Goal: Download file/media

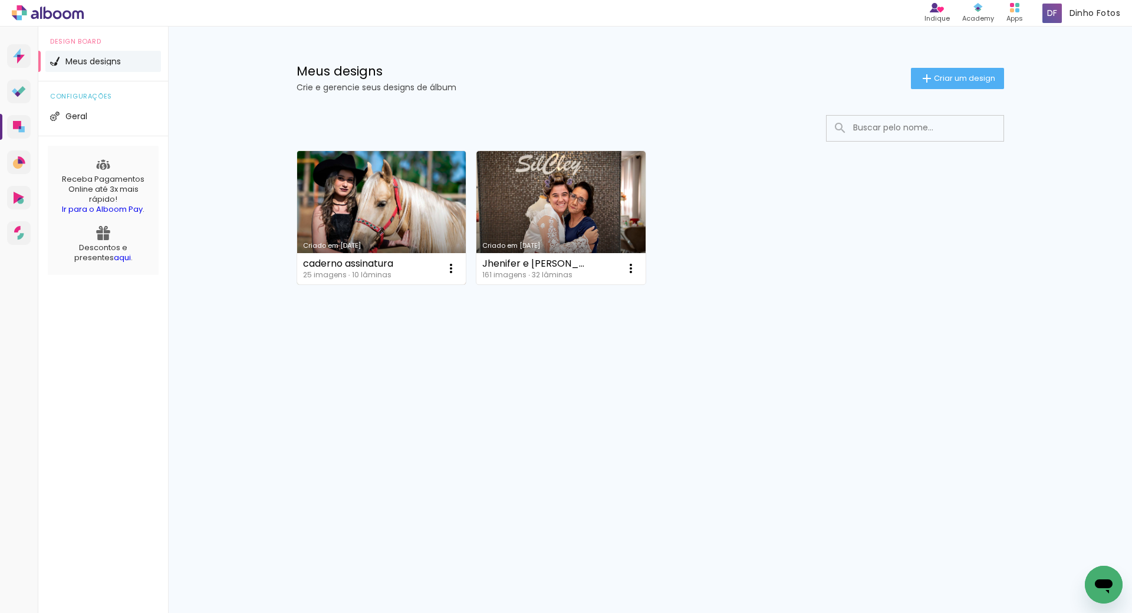
click at [402, 209] on link "Criado em [DATE]" at bounding box center [381, 217] width 169 height 133
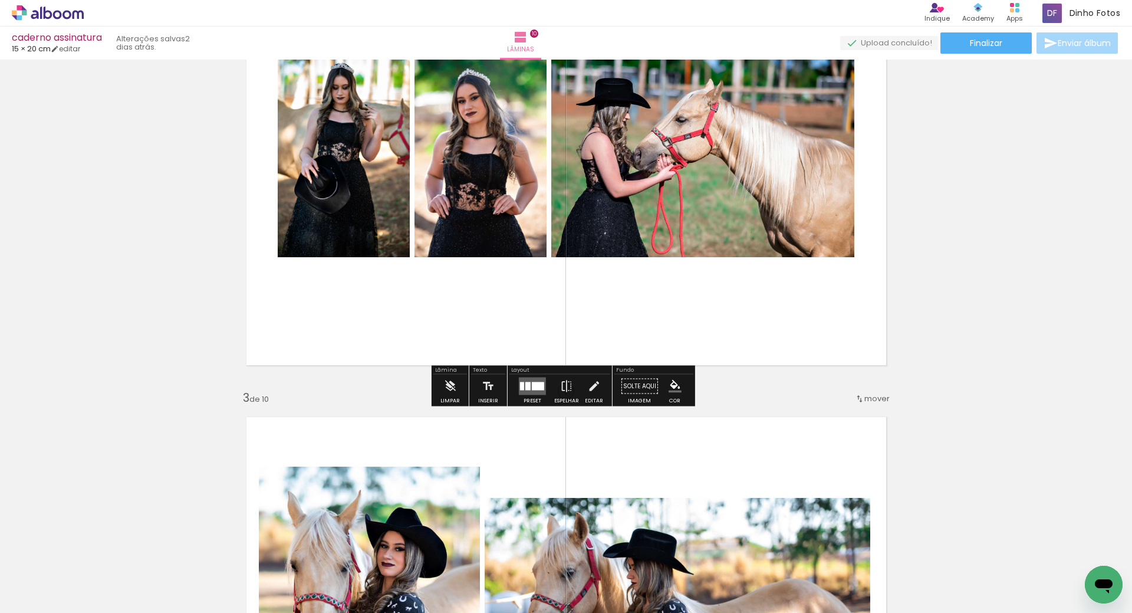
scroll to position [630, 0]
click at [532, 384] on div at bounding box center [538, 385] width 12 height 8
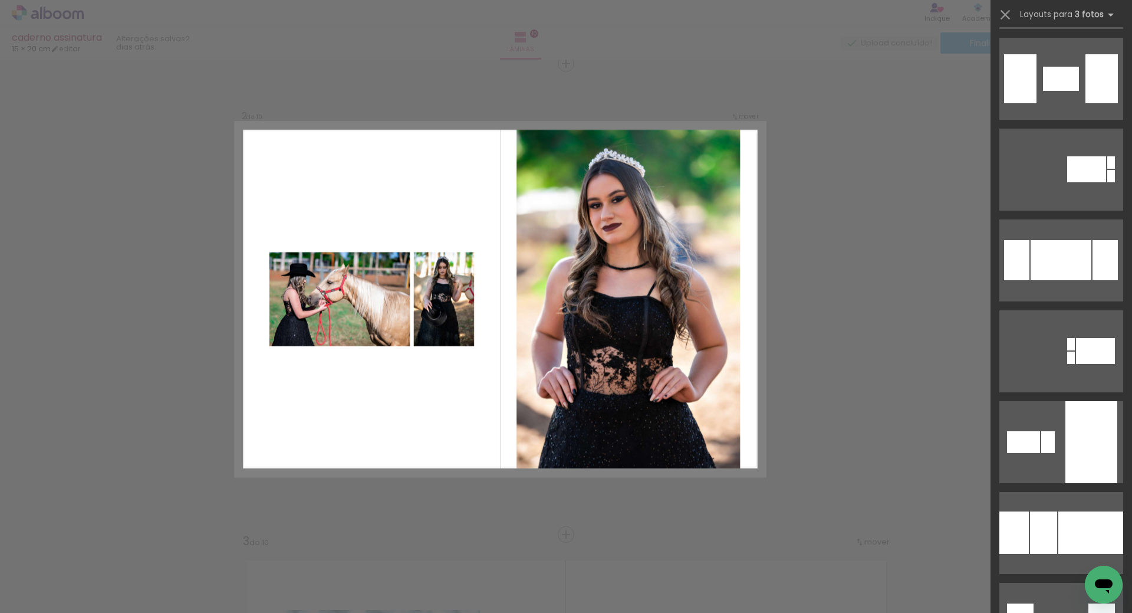
scroll to position [2541, 0]
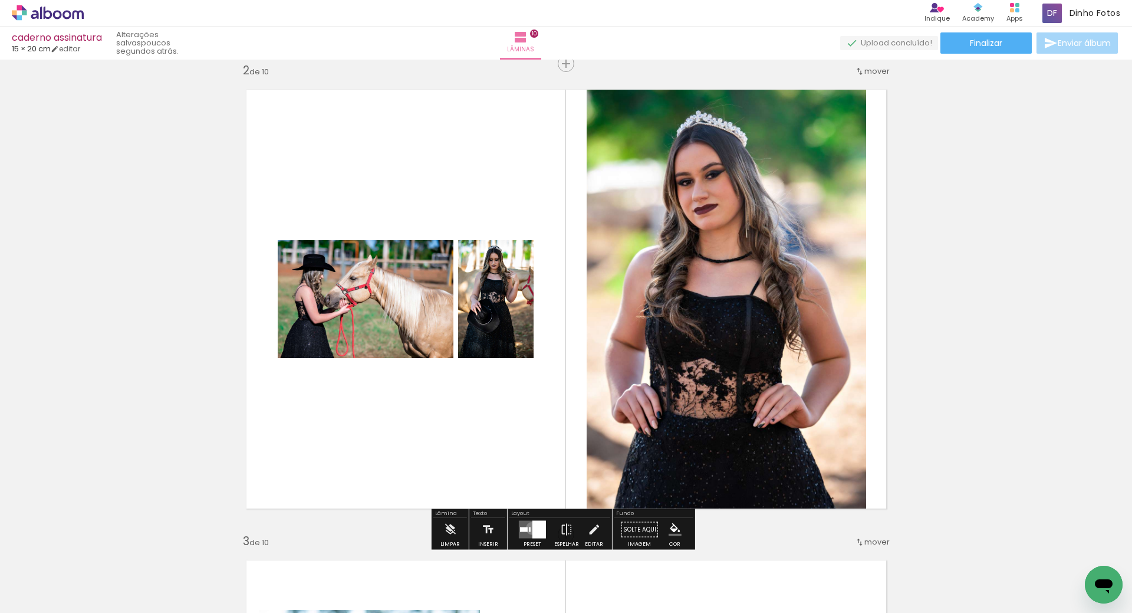
drag, startPoint x: 526, startPoint y: 528, endPoint x: 542, endPoint y: 529, distance: 16.5
click at [532, 529] on div at bounding box center [539, 530] width 14 height 18
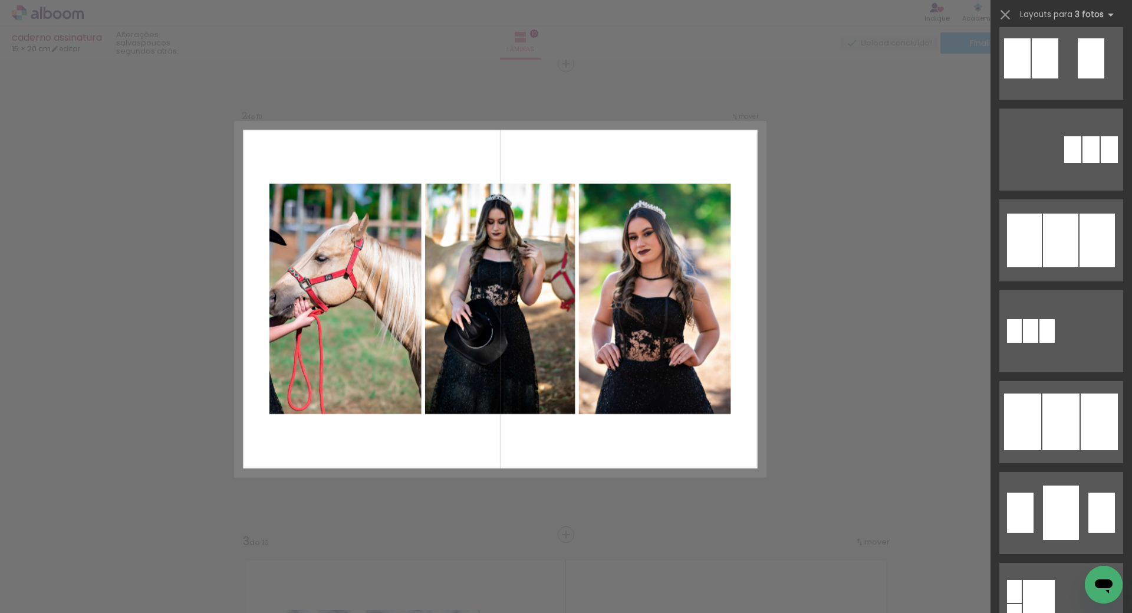
scroll to position [7193, 0]
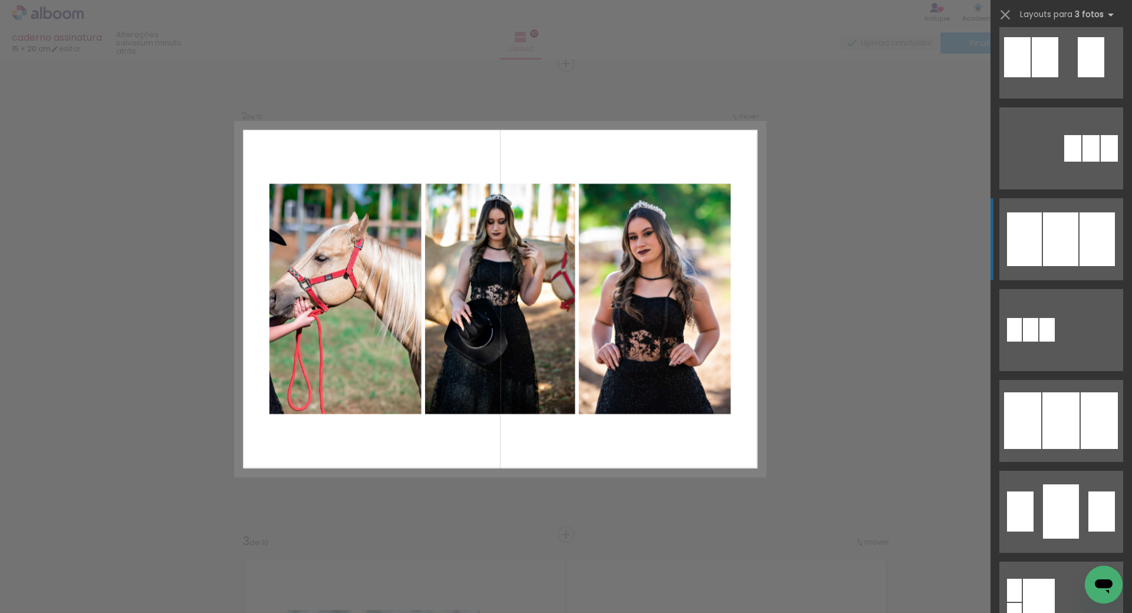
drag, startPoint x: 1052, startPoint y: 251, endPoint x: 1093, endPoint y: 243, distance: 42.0
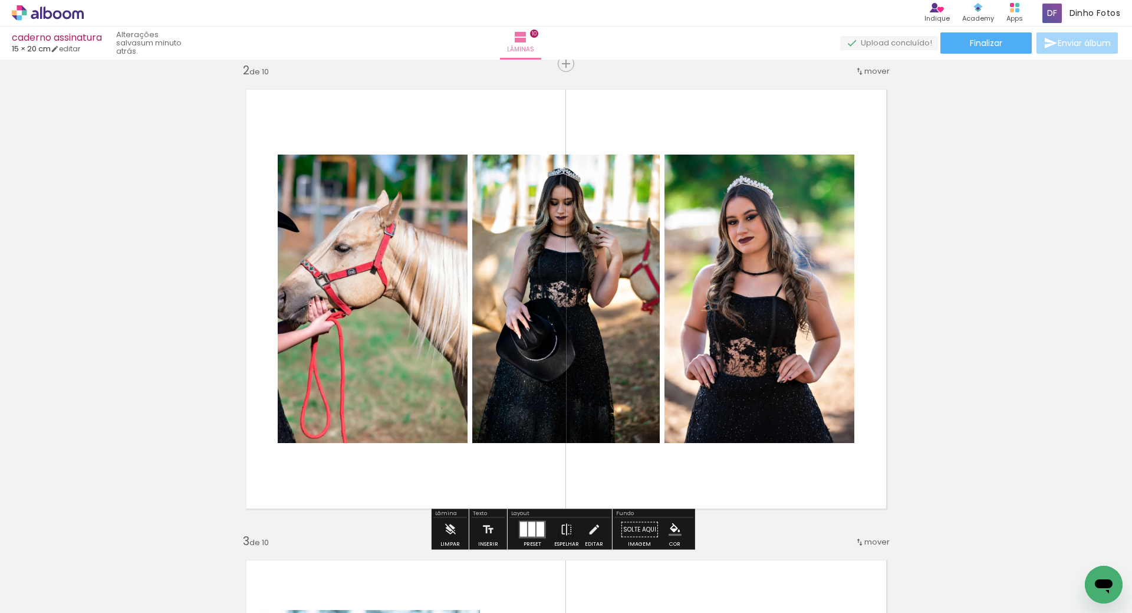
click at [347, 310] on quentale-photo at bounding box center [373, 298] width 190 height 288
click at [354, 305] on quentale-photo at bounding box center [373, 298] width 190 height 288
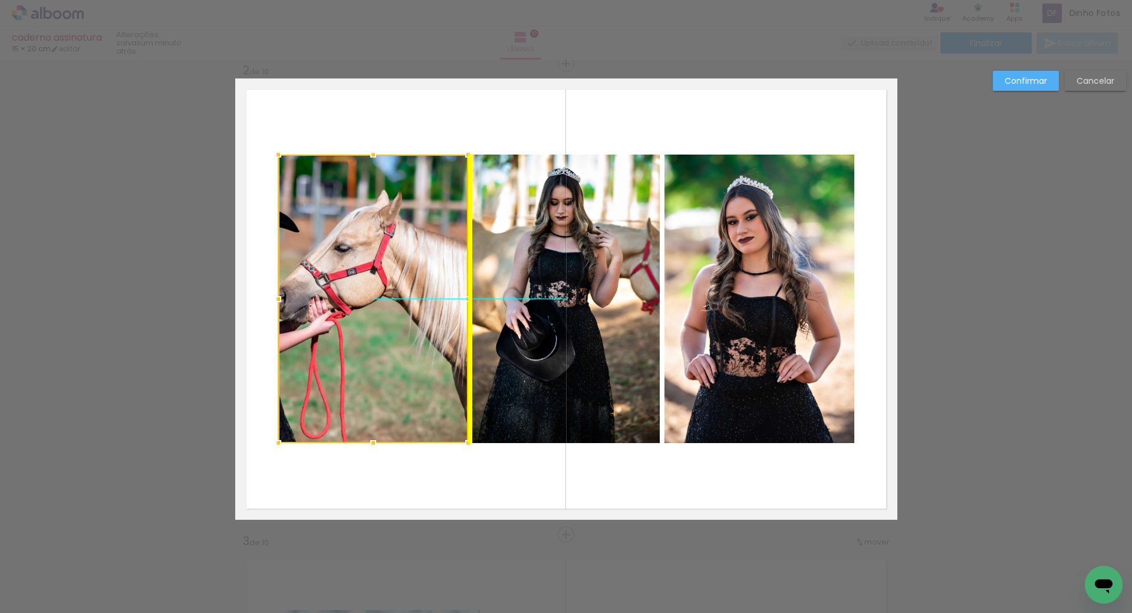
click at [346, 303] on div at bounding box center [373, 298] width 190 height 288
click at [344, 311] on div at bounding box center [373, 298] width 190 height 288
click at [0, 0] on slot "Confirmar" at bounding box center [0, 0] width 0 height 0
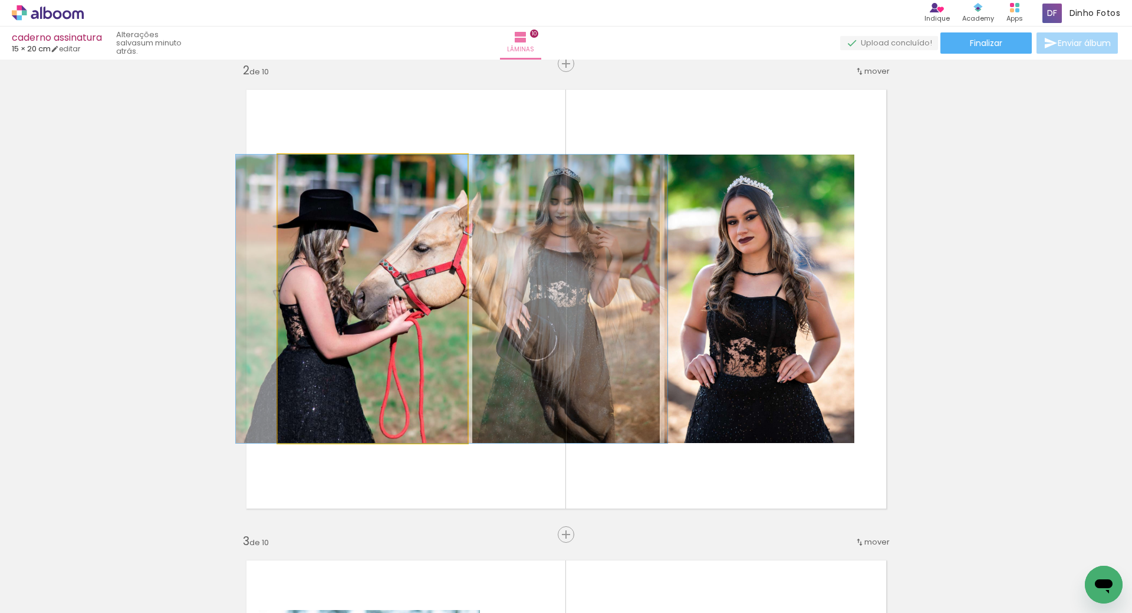
drag, startPoint x: 351, startPoint y: 308, endPoint x: 437, endPoint y: 303, distance: 85.6
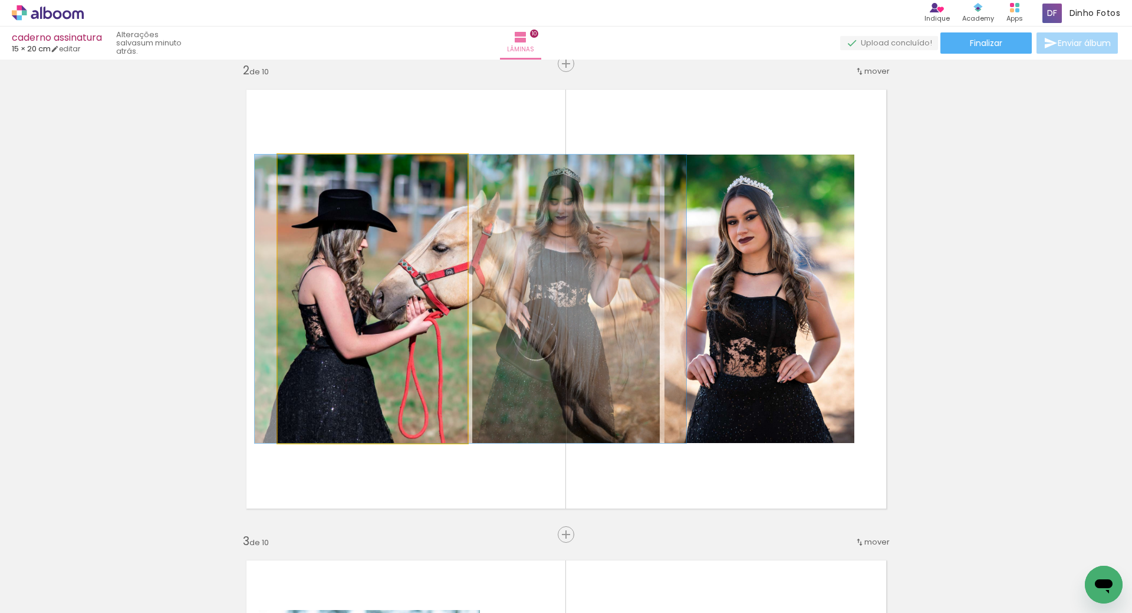
drag, startPoint x: 403, startPoint y: 298, endPoint x: 416, endPoint y: 298, distance: 13.0
drag, startPoint x: 410, startPoint y: 297, endPoint x: 403, endPoint y: 298, distance: 7.3
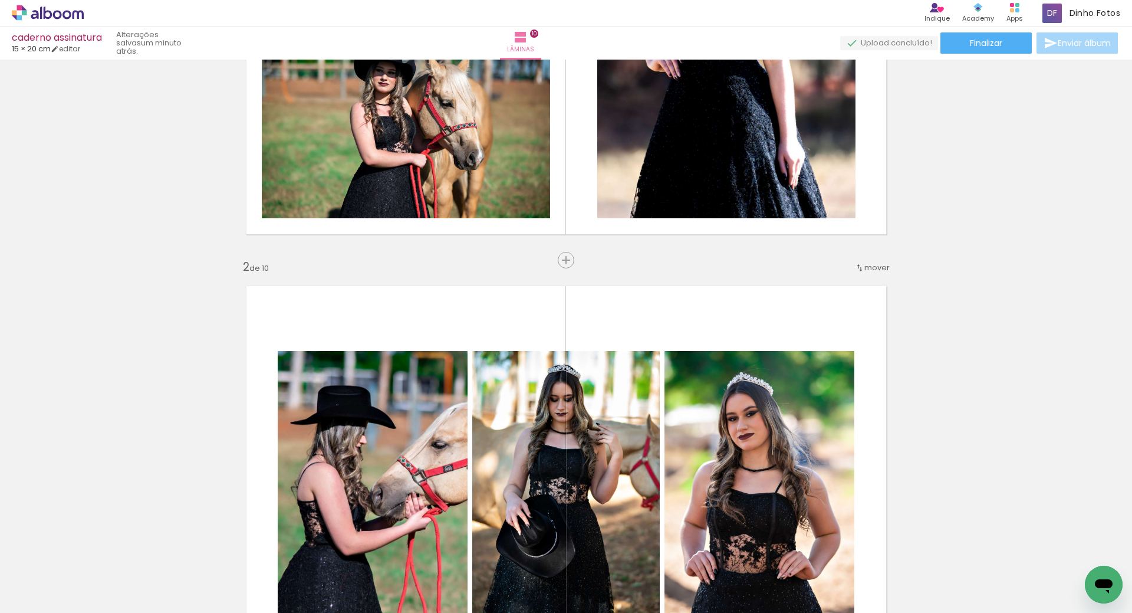
scroll to position [290, 0]
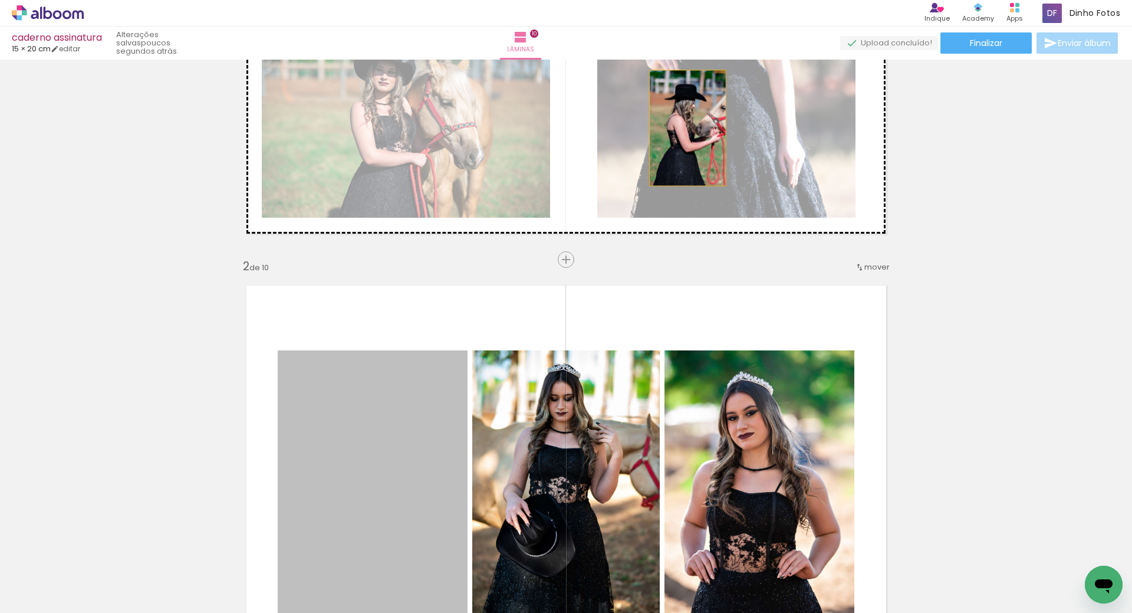
drag, startPoint x: 346, startPoint y: 449, endPoint x: 686, endPoint y: 132, distance: 465.2
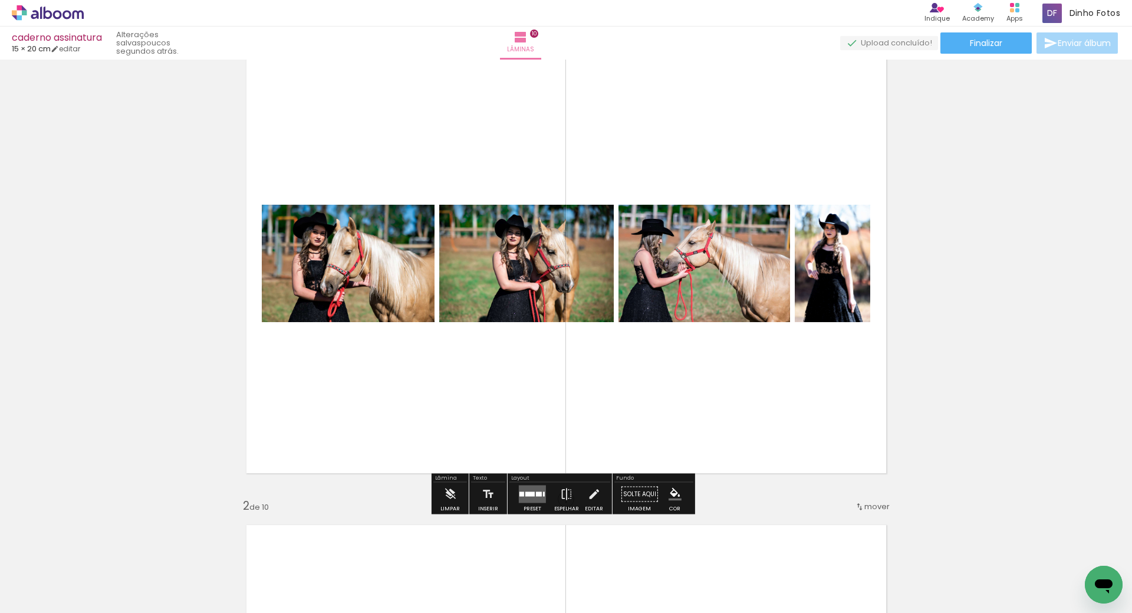
scroll to position [50, 0]
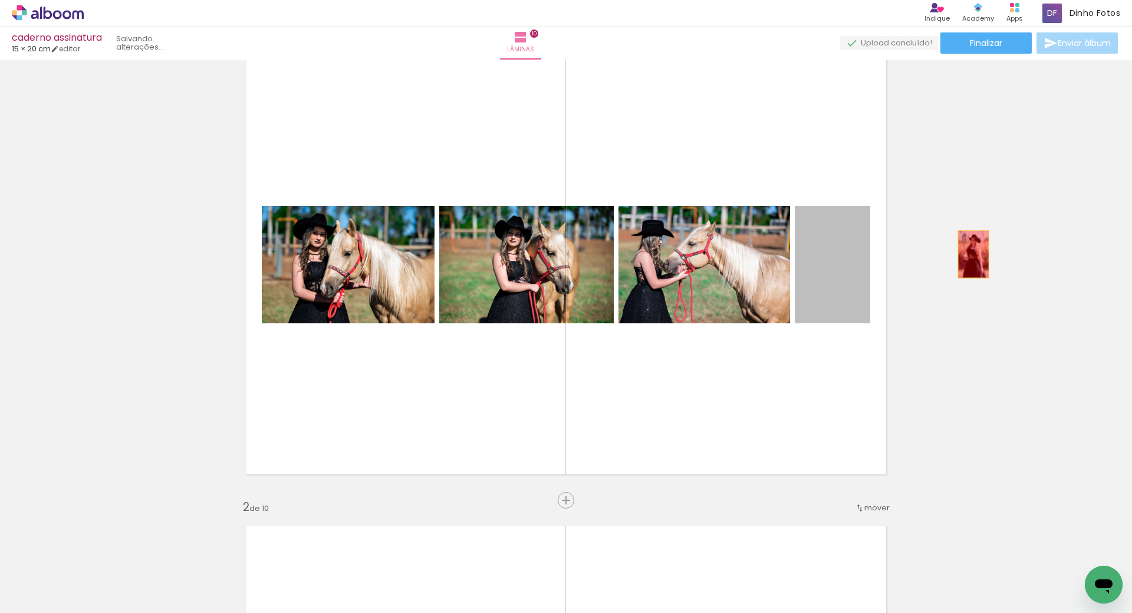
drag, startPoint x: 820, startPoint y: 251, endPoint x: 969, endPoint y: 254, distance: 149.2
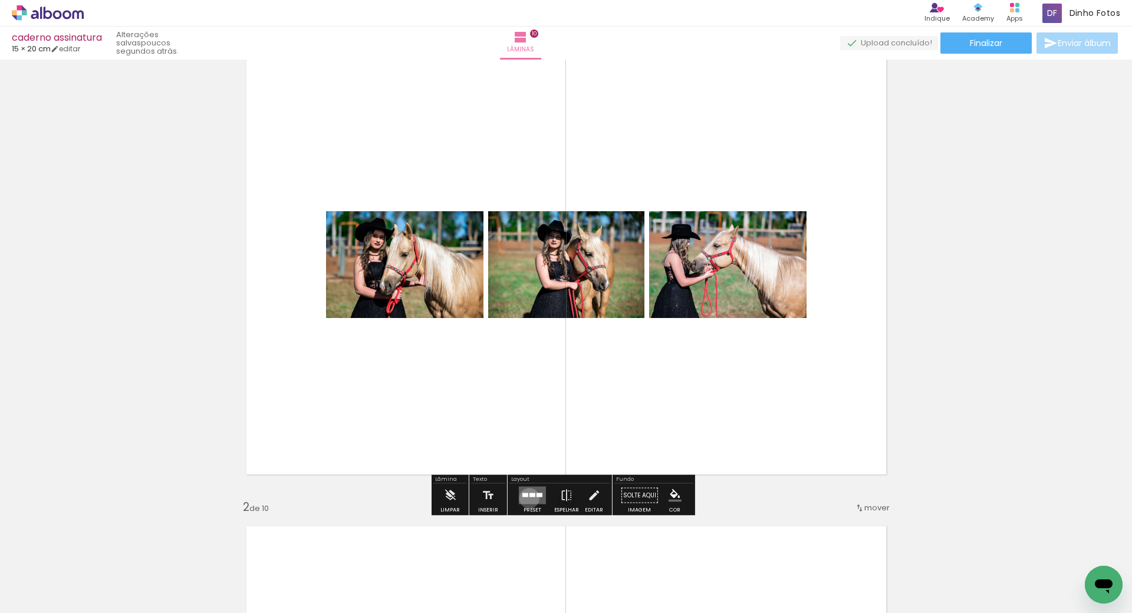
drag, startPoint x: 524, startPoint y: 499, endPoint x: 531, endPoint y: 495, distance: 8.2
click at [526, 499] on quentale-layouter at bounding box center [532, 495] width 27 height 18
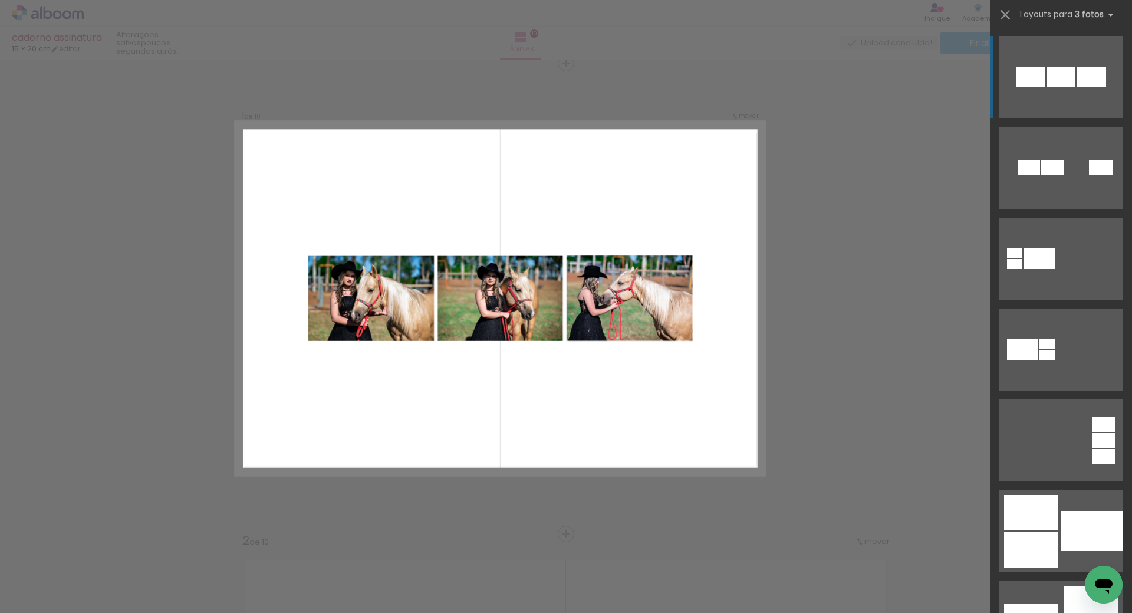
scroll to position [15, 0]
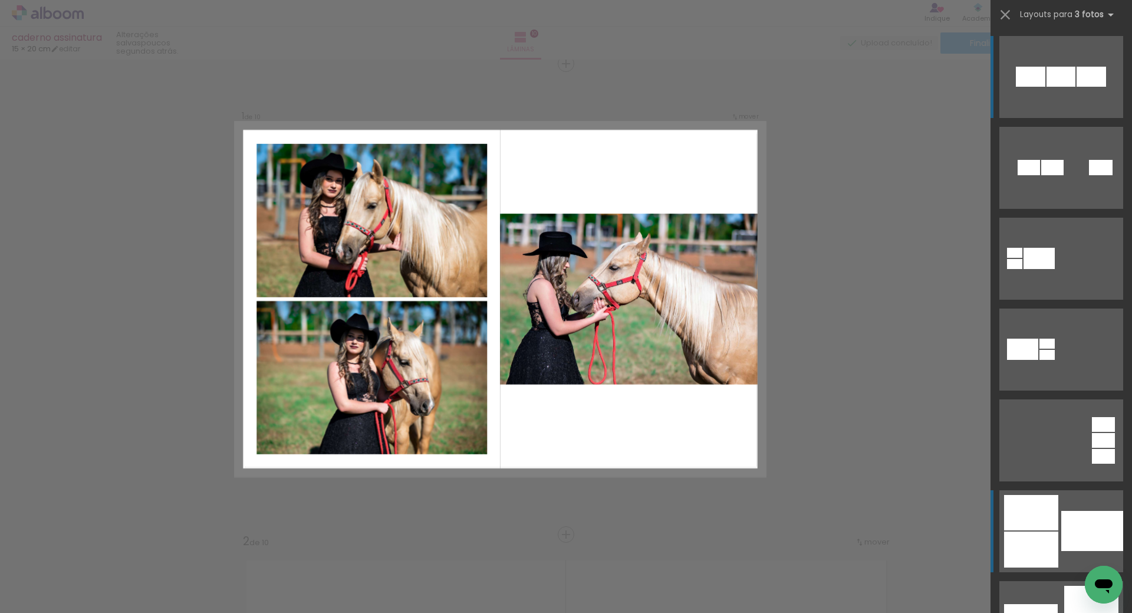
click at [1061, 519] on div at bounding box center [1092, 531] width 62 height 40
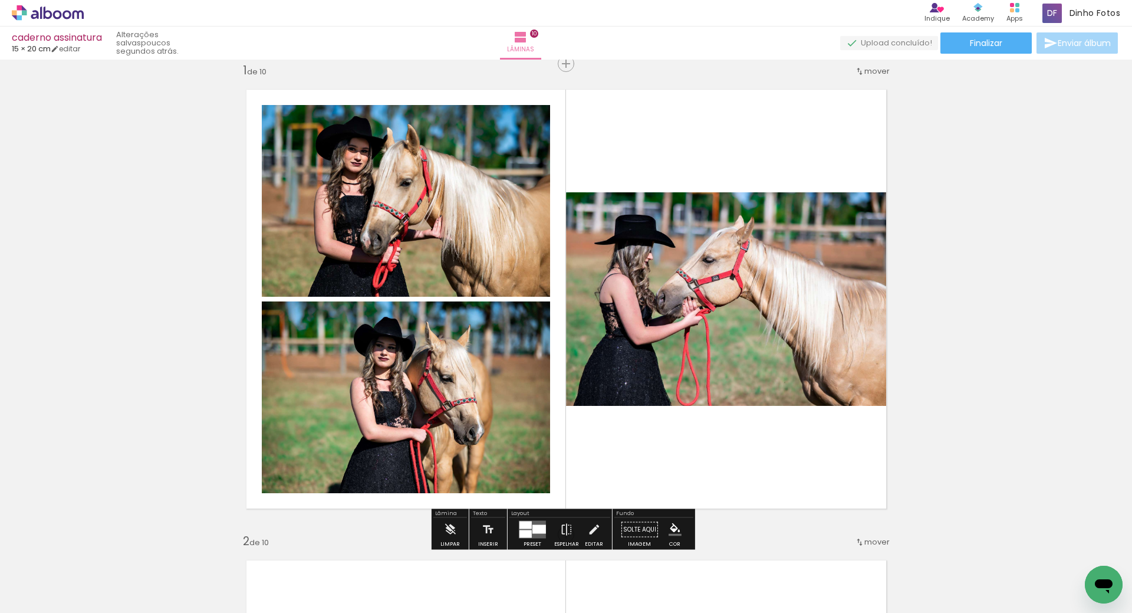
click at [689, 324] on quentale-photo at bounding box center [731, 298] width 331 height 213
click at [692, 323] on quentale-photo at bounding box center [731, 298] width 331 height 213
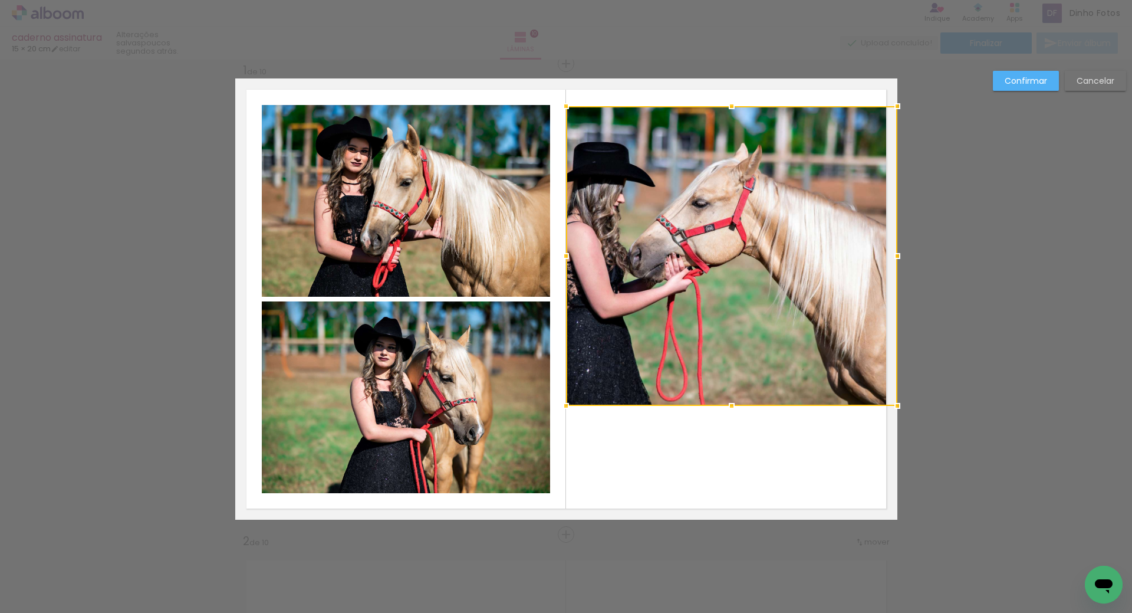
drag, startPoint x: 726, startPoint y: 192, endPoint x: 759, endPoint y: 124, distance: 75.9
click at [739, 106] on album-spread "1 de 10" at bounding box center [566, 298] width 662 height 441
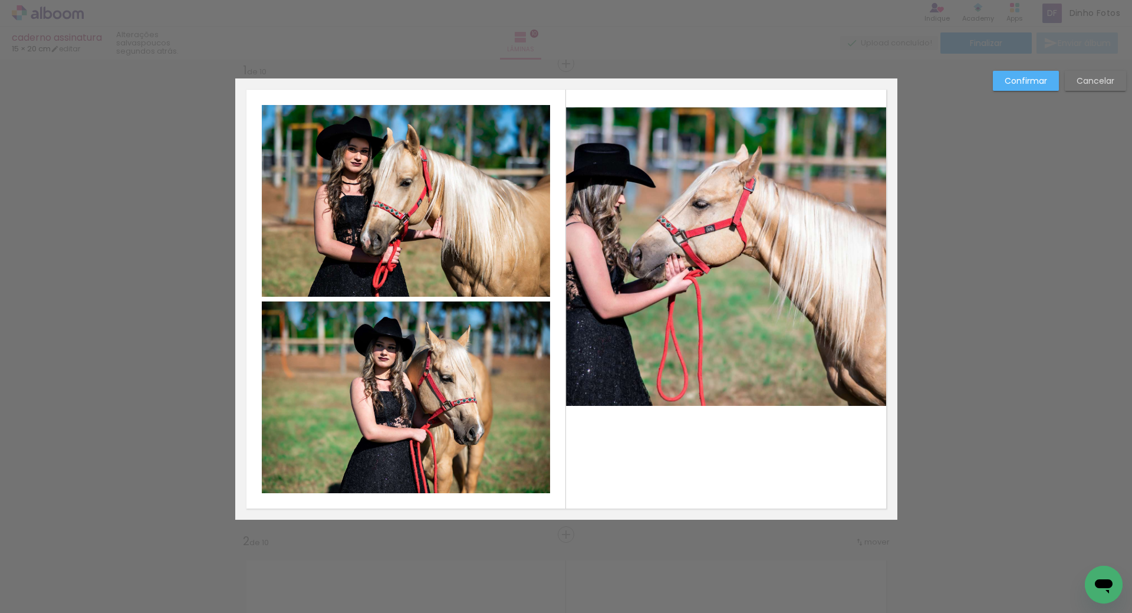
click at [722, 390] on quentale-photo at bounding box center [731, 256] width 331 height 298
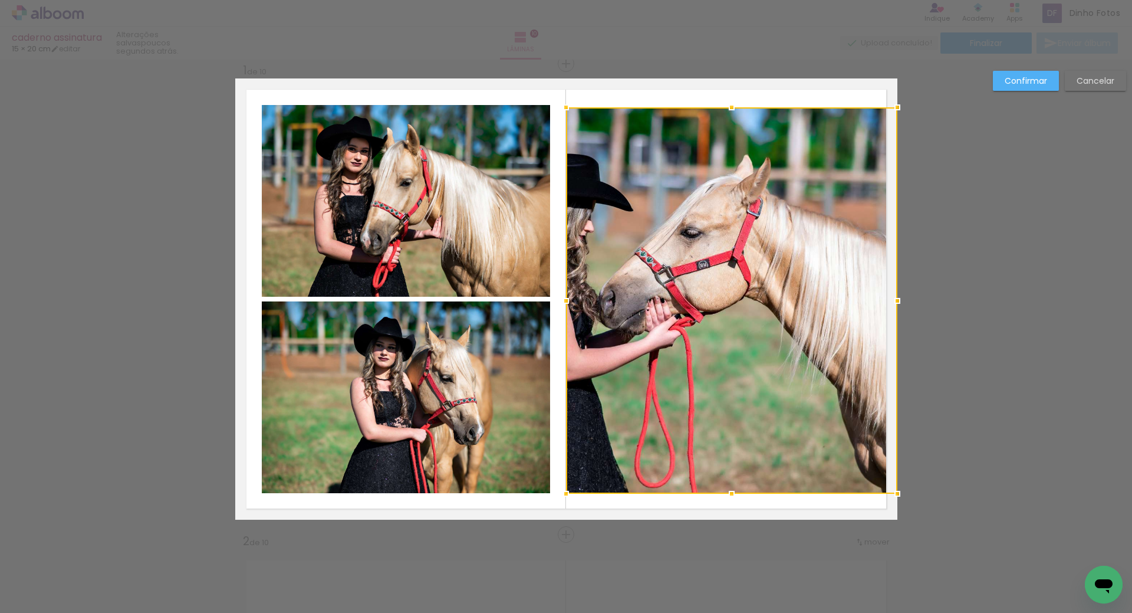
drag, startPoint x: 727, startPoint y: 404, endPoint x: 718, endPoint y: 492, distance: 88.9
click at [720, 492] on div at bounding box center [732, 494] width 24 height 24
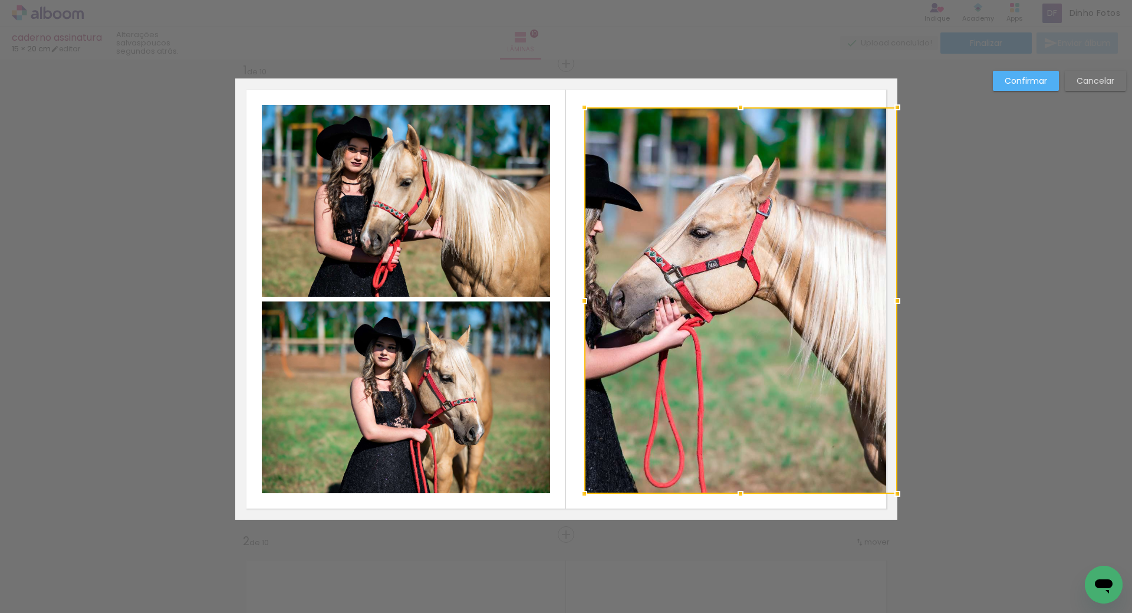
drag, startPoint x: 566, startPoint y: 300, endPoint x: 593, endPoint y: 297, distance: 27.4
click at [584, 295] on div at bounding box center [585, 301] width 24 height 24
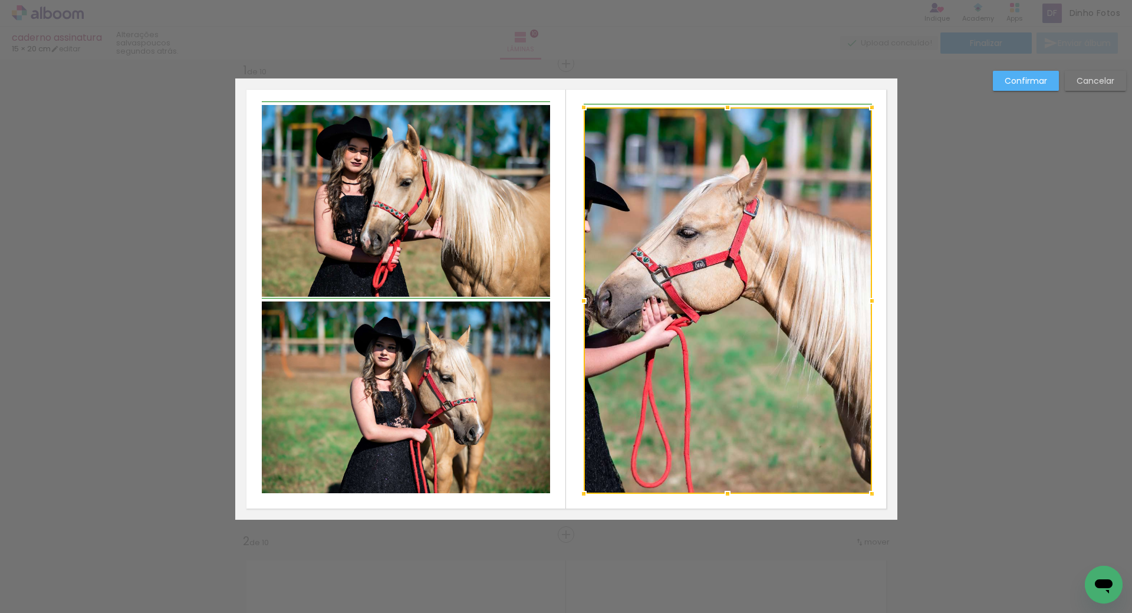
drag, startPoint x: 894, startPoint y: 298, endPoint x: 875, endPoint y: 295, distance: 19.7
click at [874, 295] on div at bounding box center [872, 301] width 24 height 24
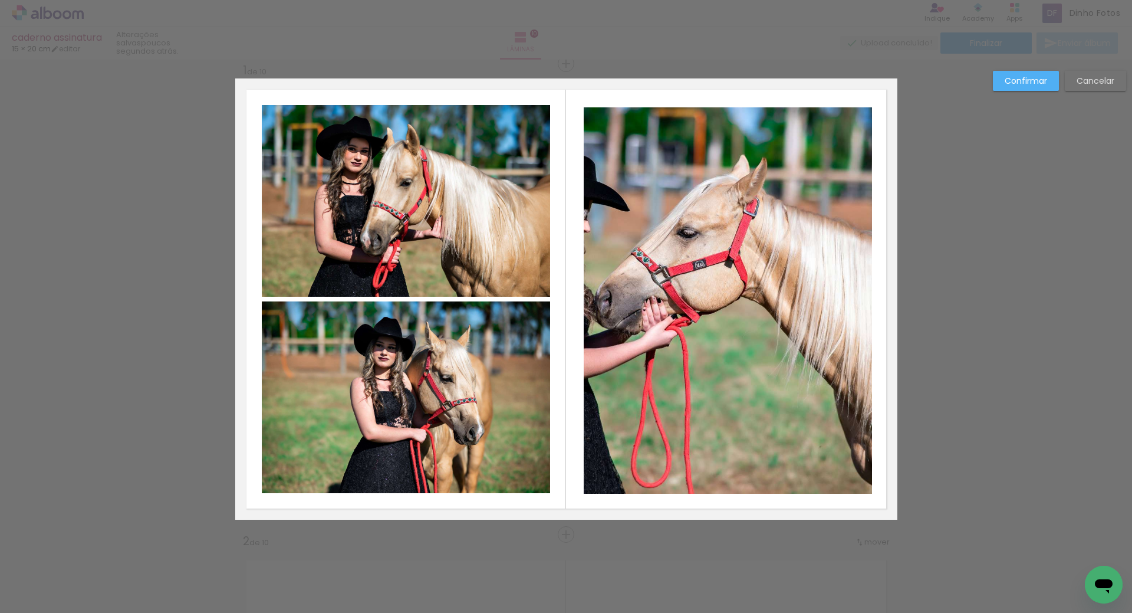
click at [705, 159] on quentale-photo at bounding box center [728, 300] width 288 height 386
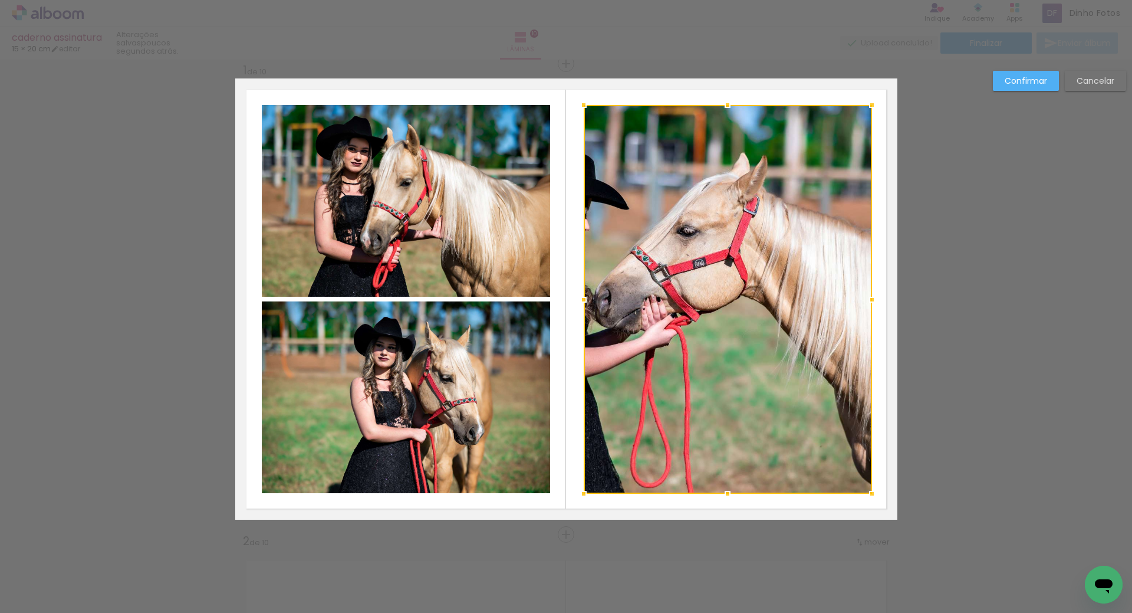
click at [720, 104] on div at bounding box center [728, 105] width 24 height 24
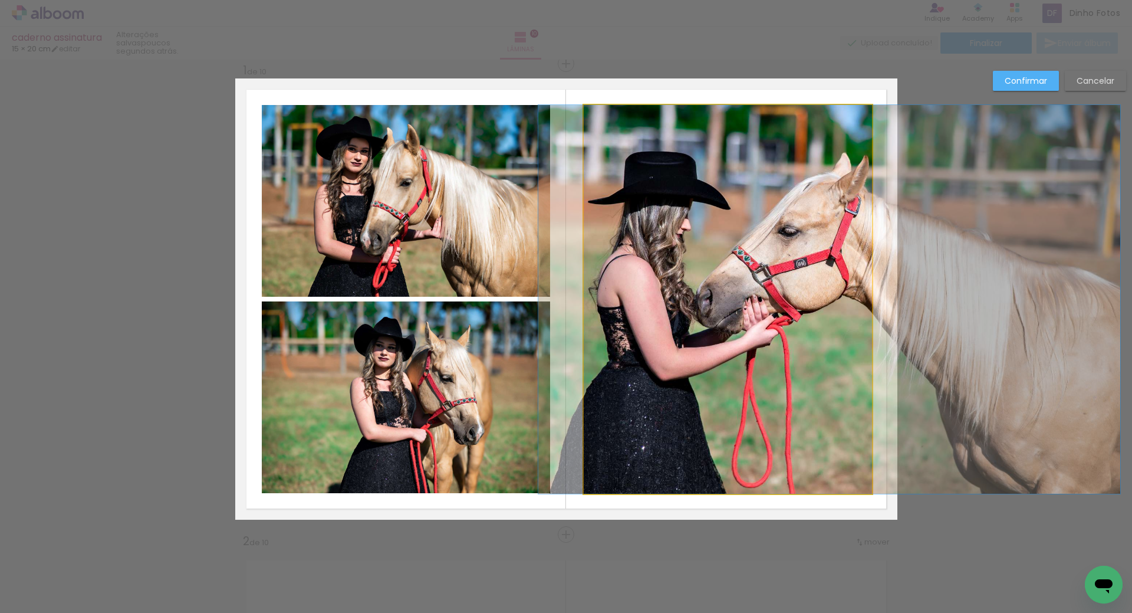
drag, startPoint x: 675, startPoint y: 278, endPoint x: 774, endPoint y: 271, distance: 99.3
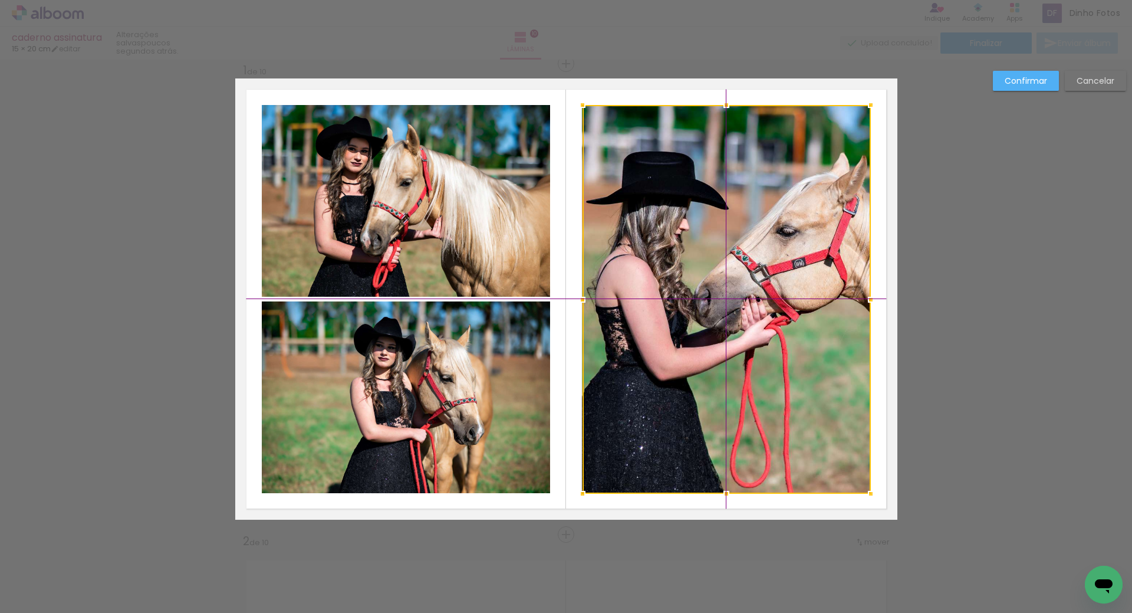
click at [758, 269] on div at bounding box center [727, 299] width 288 height 389
click at [565, 476] on quentale-layouter at bounding box center [566, 298] width 662 height 441
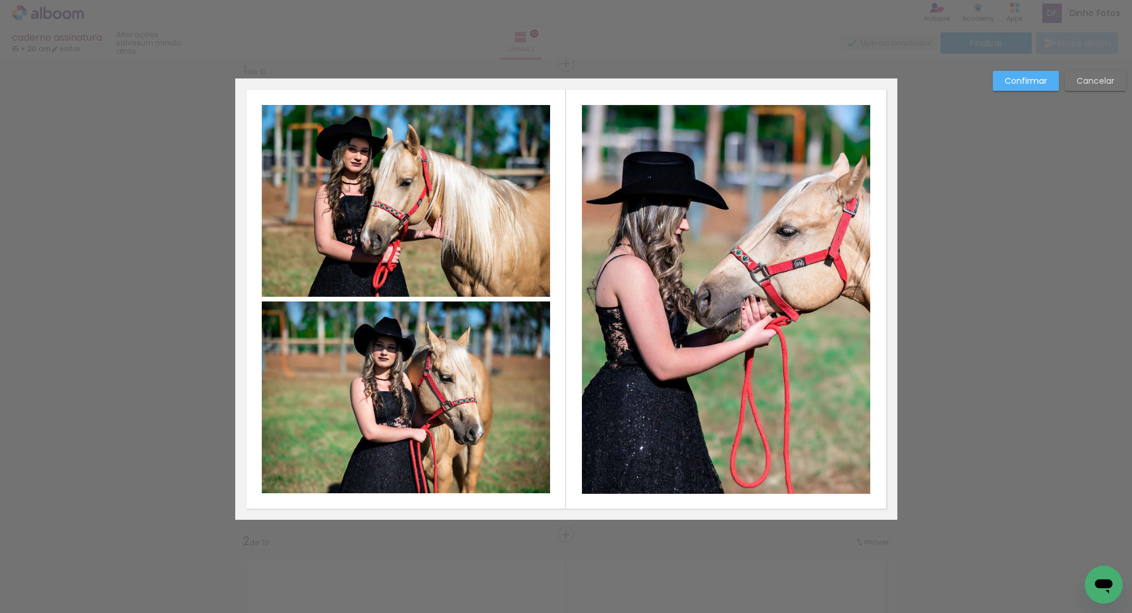
drag, startPoint x: 1025, startPoint y: 81, endPoint x: 1018, endPoint y: 87, distance: 9.2
click at [0, 0] on slot "Confirmar" at bounding box center [0, 0] width 0 height 0
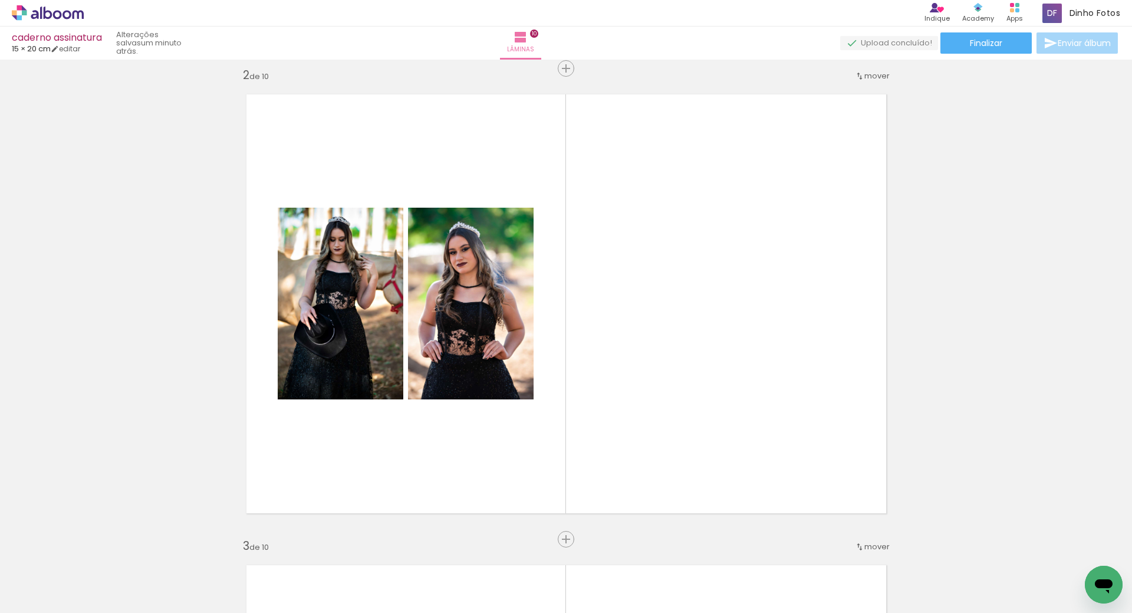
scroll to position [457, 0]
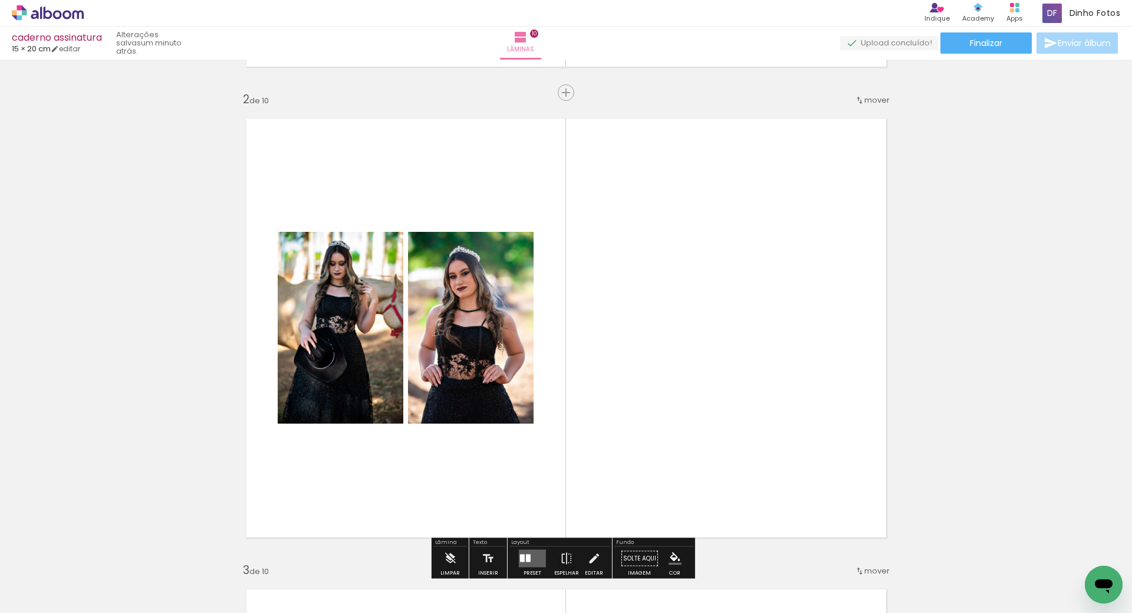
click at [52, 577] on input "Todas as fotos" at bounding box center [33, 577] width 45 height 10
click at [0, 0] on slot "Não utilizadas" at bounding box center [0, 0] width 0 height 0
type input "Não utilizadas"
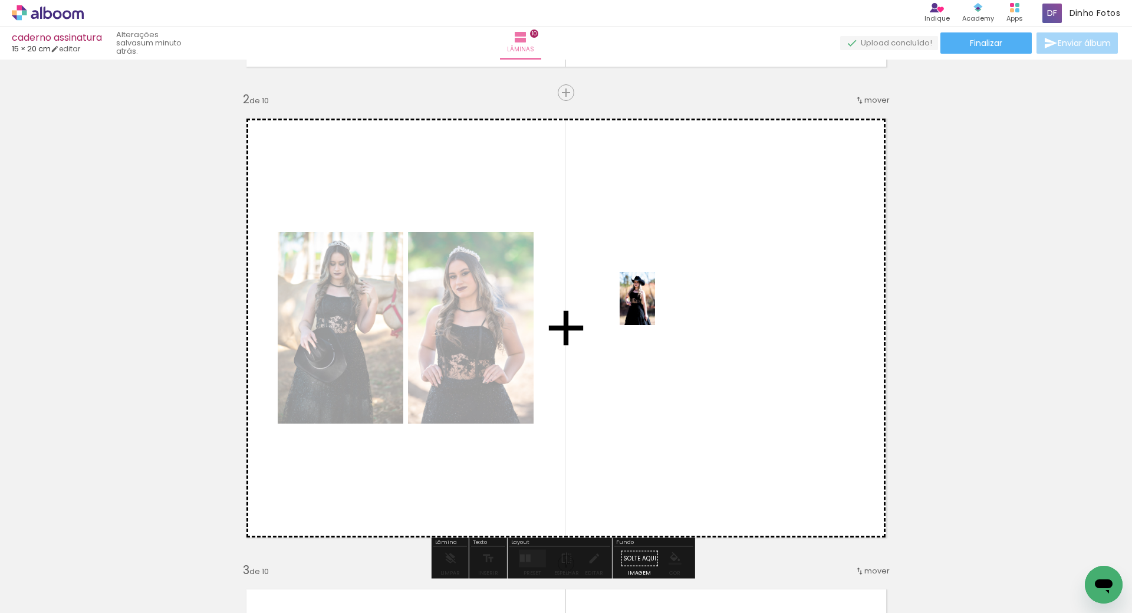
drag, startPoint x: 192, startPoint y: 523, endPoint x: 666, endPoint y: 308, distance: 520.4
click at [660, 305] on quentale-workspace at bounding box center [566, 306] width 1132 height 613
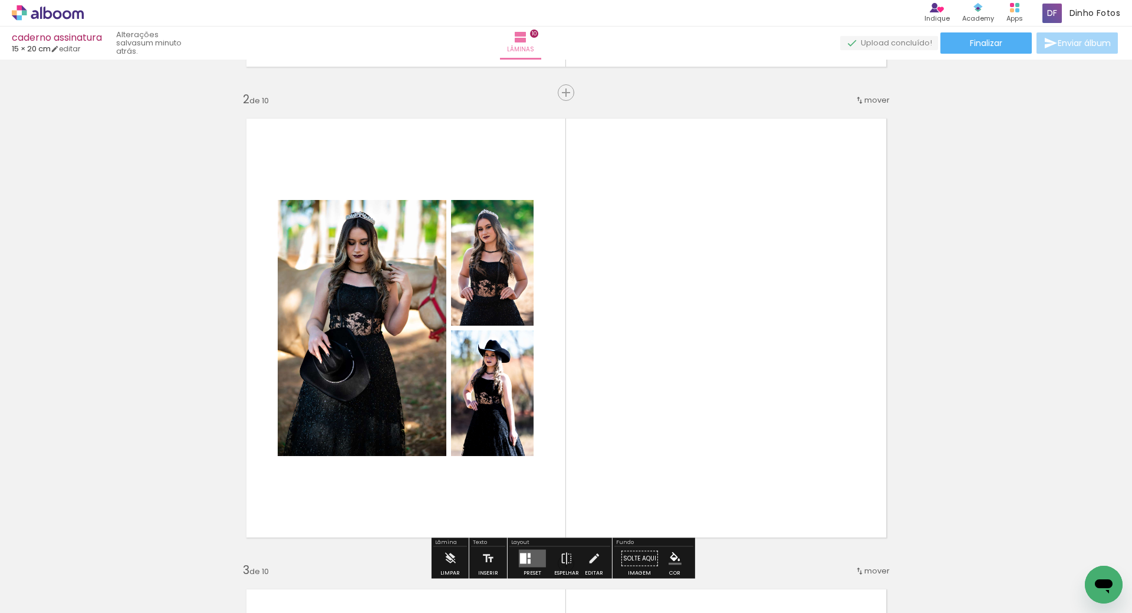
click at [560, 481] on quentale-layouter at bounding box center [566, 327] width 662 height 441
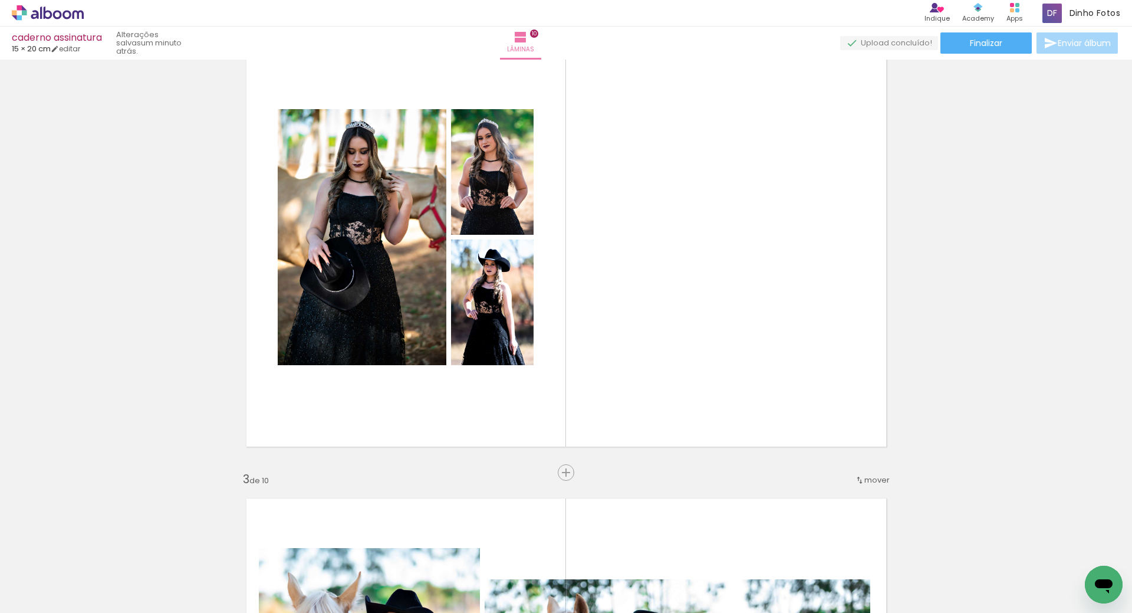
scroll to position [547, 0]
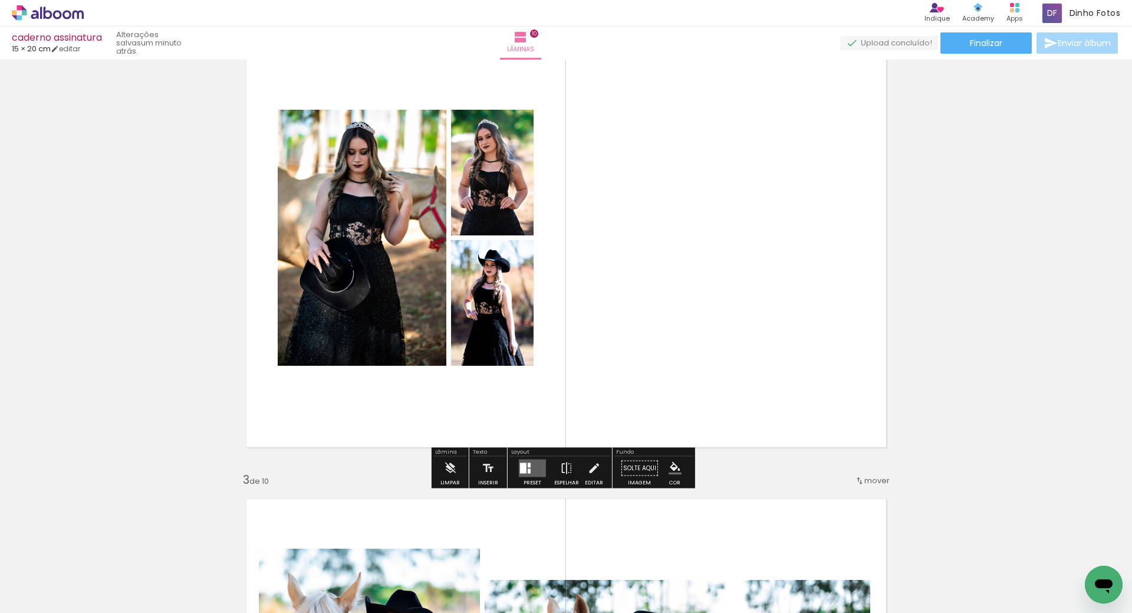
drag, startPoint x: 531, startPoint y: 470, endPoint x: 539, endPoint y: 465, distance: 9.5
click at [531, 471] on quentale-layouter at bounding box center [532, 468] width 27 height 18
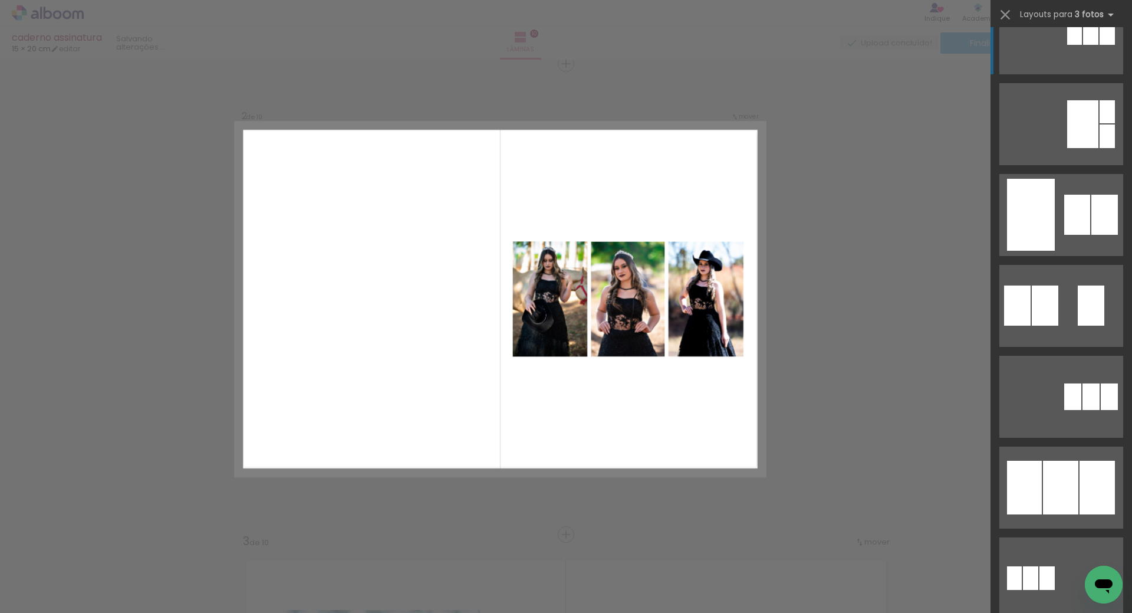
scroll to position [407, 0]
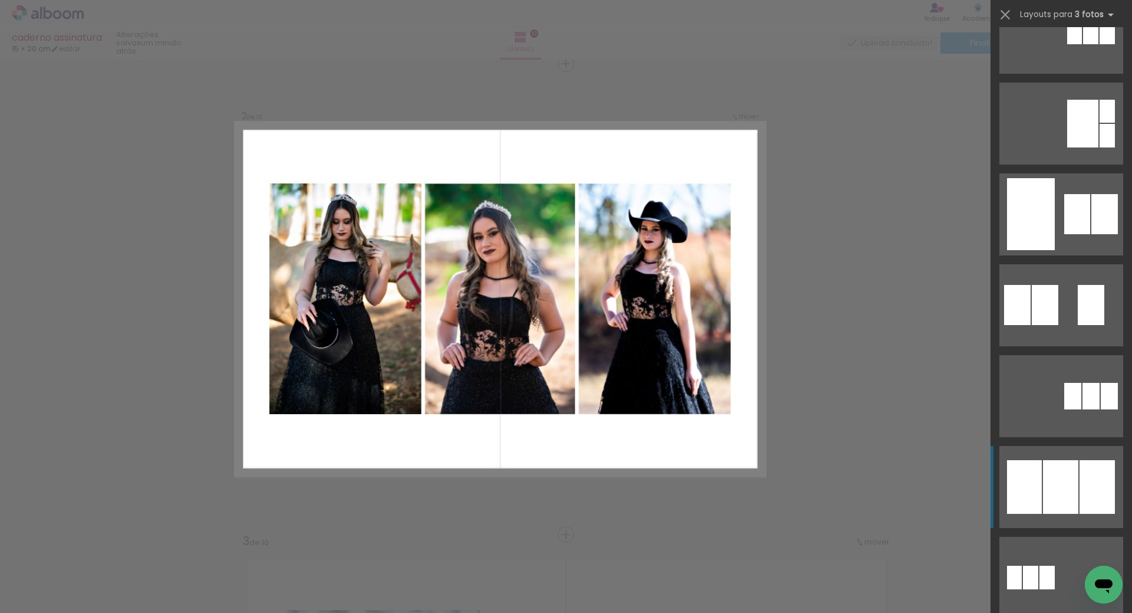
click at [1048, 495] on div at bounding box center [1060, 487] width 35 height 54
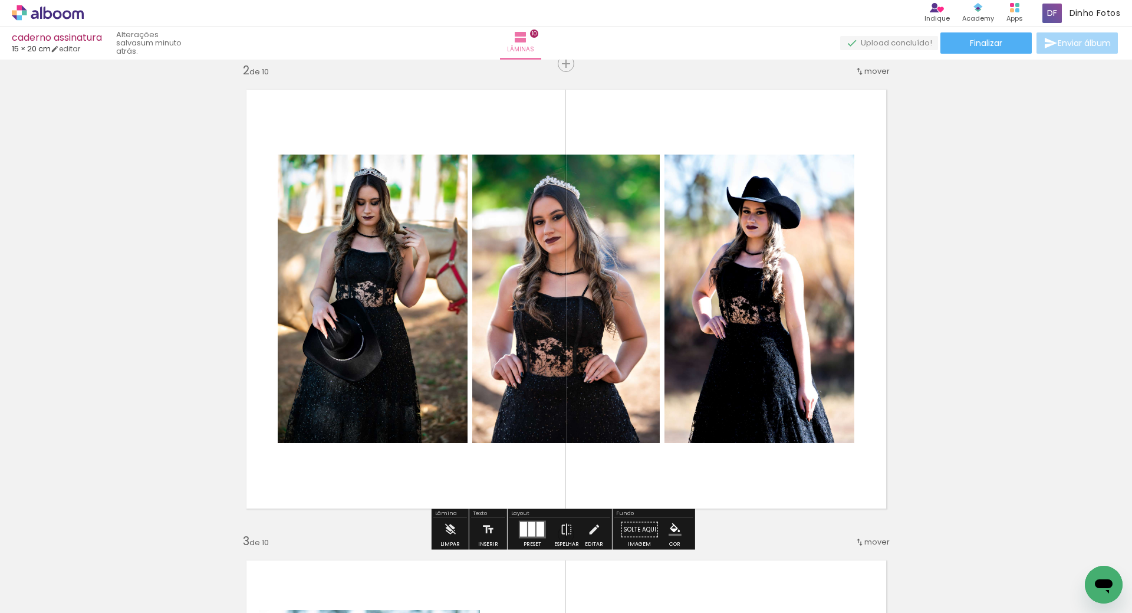
click at [604, 463] on quentale-layouter at bounding box center [566, 298] width 662 height 441
click at [604, 464] on quentale-layouter at bounding box center [566, 298] width 662 height 441
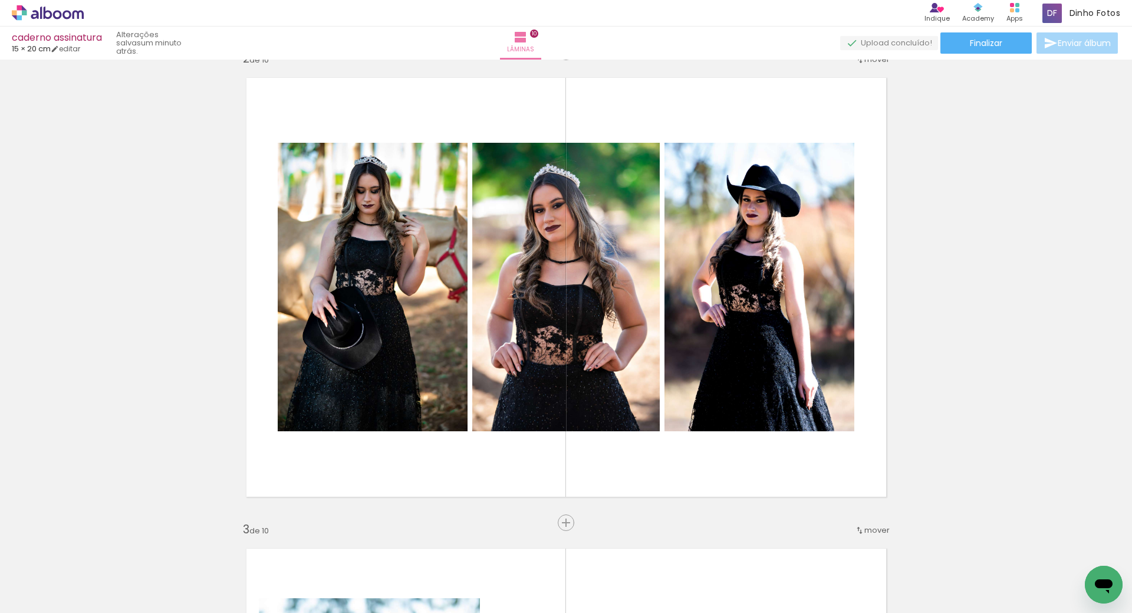
scroll to position [509, 0]
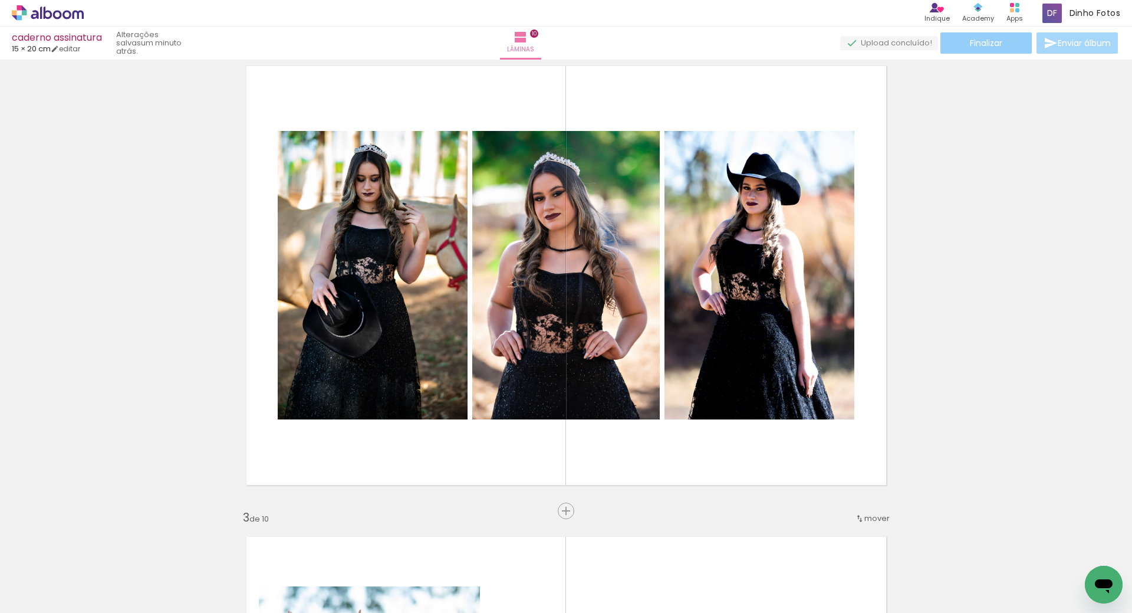
click at [991, 40] on span "Finalizar" at bounding box center [986, 43] width 32 height 8
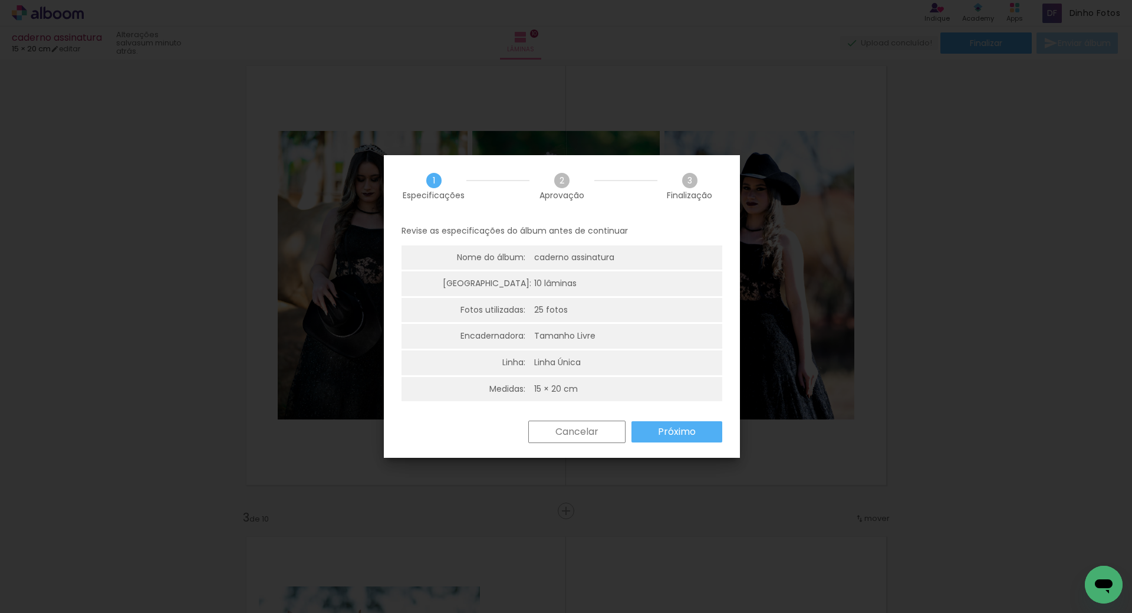
click at [0, 0] on slot "Próximo" at bounding box center [0, 0] width 0 height 0
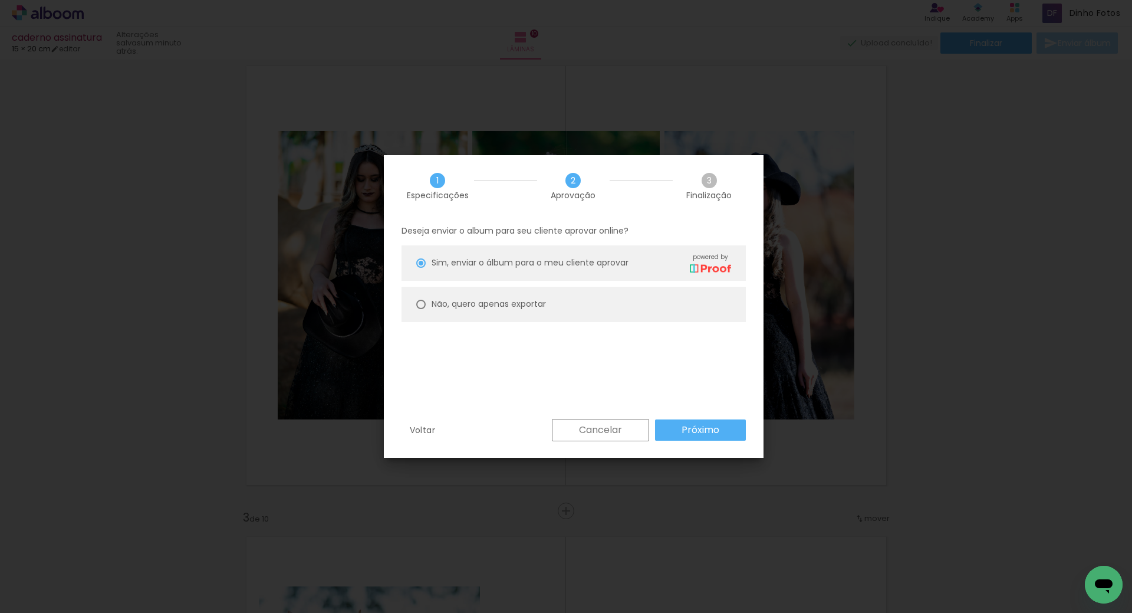
click at [0, 0] on slot "Não, quero apenas exportar" at bounding box center [0, 0] width 0 height 0
type paper-radio-button "on"
click at [666, 430] on paper-button "Próximo" at bounding box center [700, 429] width 91 height 21
type input "Alta, 300 DPI"
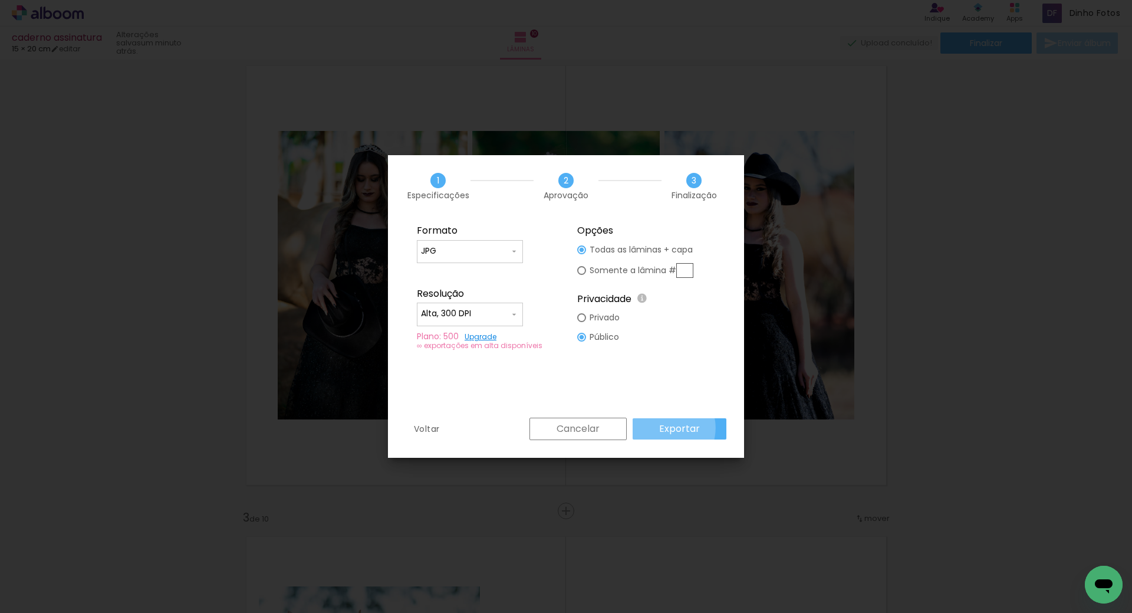
click at [0, 0] on slot "Exportar" at bounding box center [0, 0] width 0 height 0
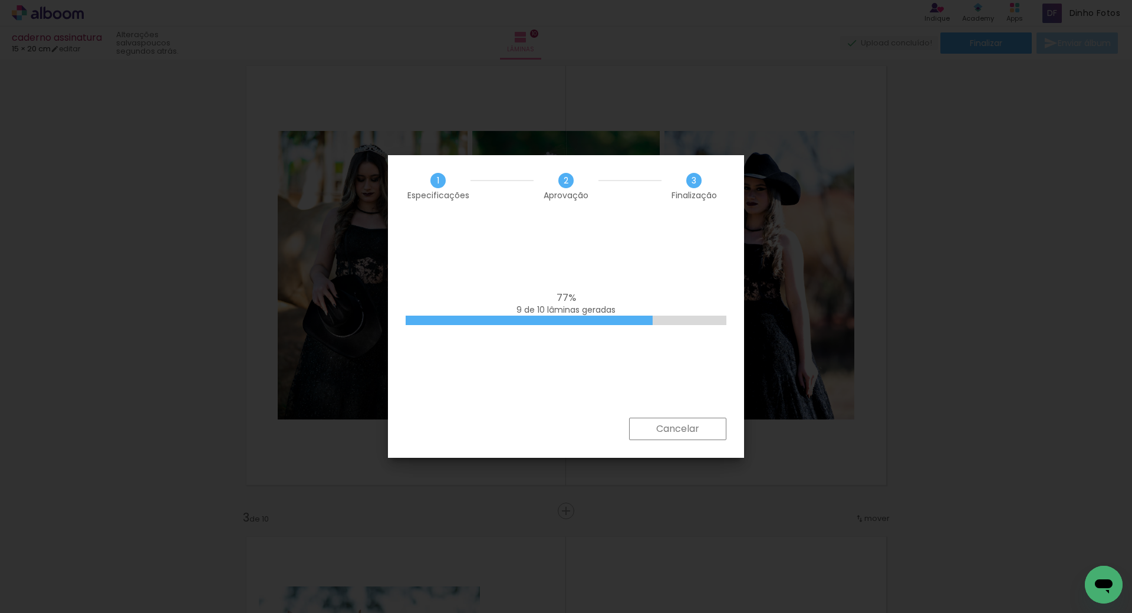
scroll to position [407, 0]
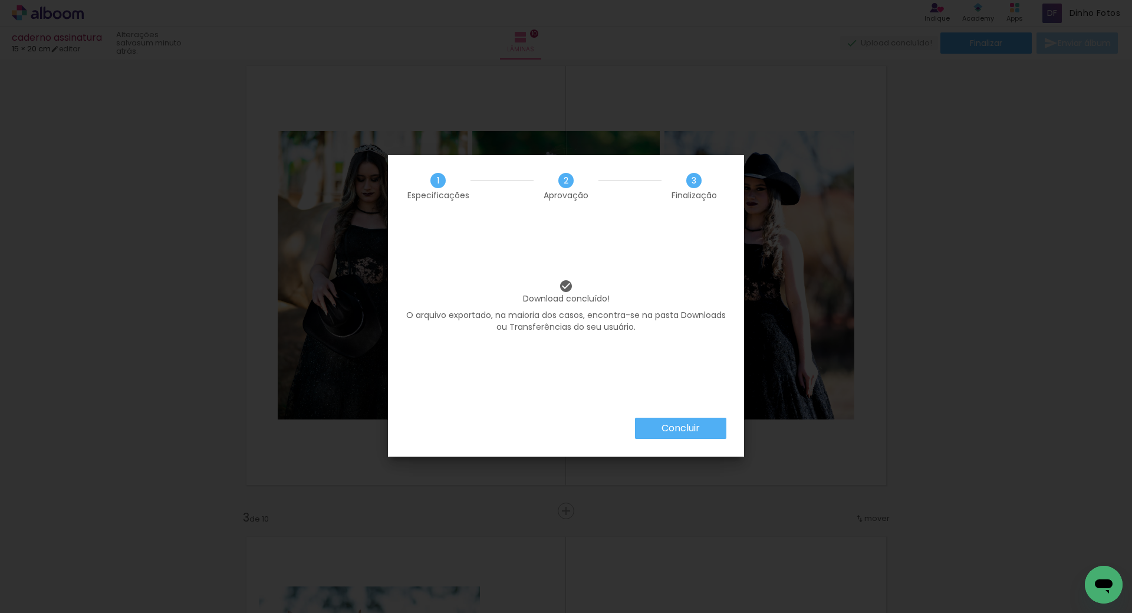
click at [466, 478] on iron-overlay-backdrop at bounding box center [566, 306] width 1132 height 613
click at [0, 0] on slot "Concluir" at bounding box center [0, 0] width 0 height 0
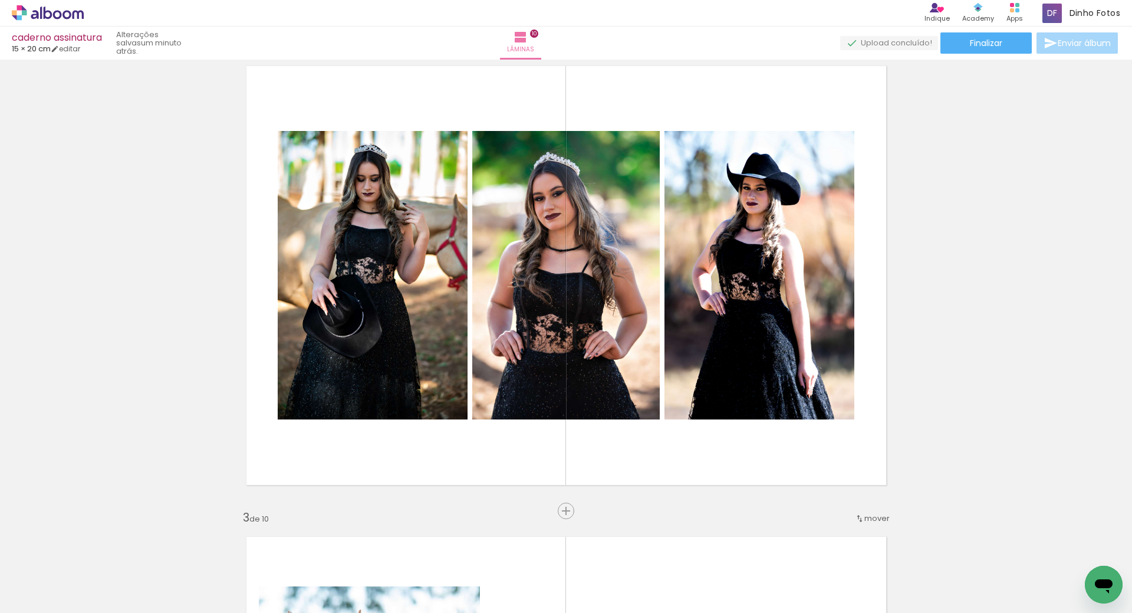
drag, startPoint x: 22, startPoint y: 6, endPoint x: 31, endPoint y: 0, distance: 11.1
click at [25, 5] on div "› Editor de álbum Indique Indique e ganhe Conteúdo que inspira Academy Produtos…" at bounding box center [566, 13] width 1132 height 27
